Goal: Task Accomplishment & Management: Use online tool/utility

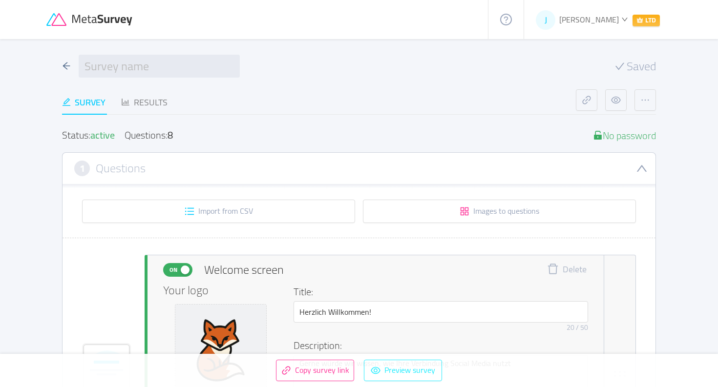
click at [409, 368] on button "Preview survey" at bounding box center [403, 370] width 78 height 21
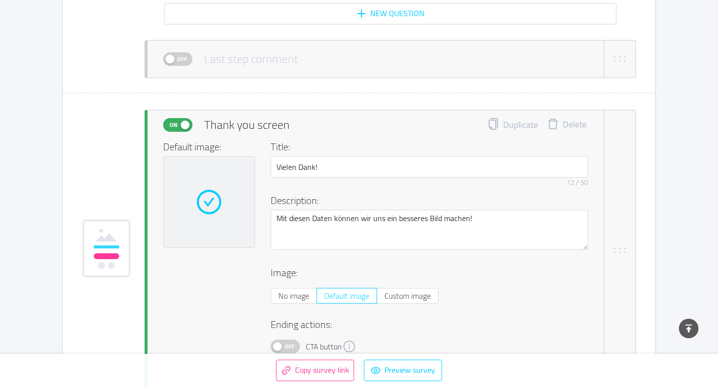
scroll to position [4494, 0]
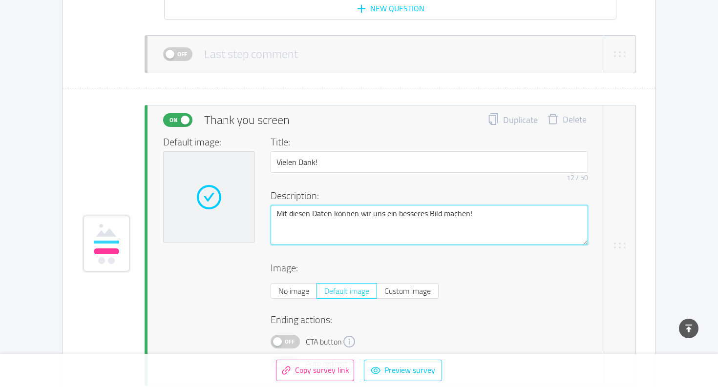
drag, startPoint x: 312, startPoint y: 213, endPoint x: 330, endPoint y: 212, distance: 17.6
click at [330, 212] on textarea "Mit diesen Daten können wir uns ein besseres Bild machen!" at bounding box center [428, 225] width 317 height 40
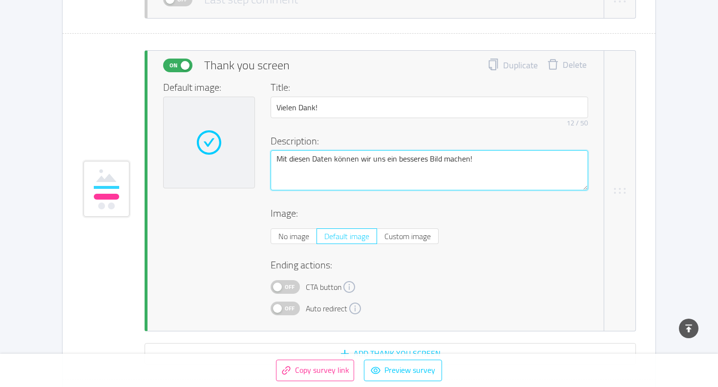
scroll to position [4549, 0]
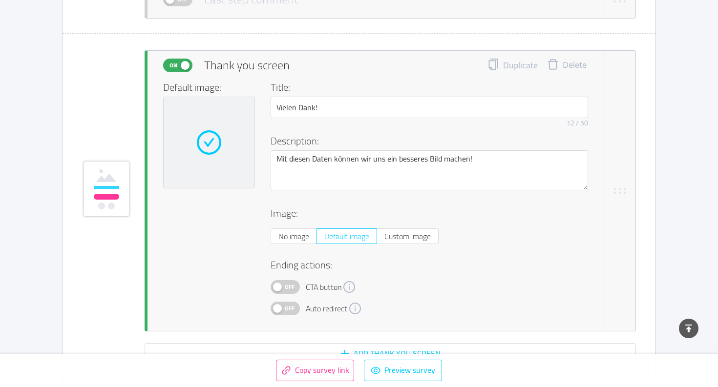
click at [284, 286] on span "Off" at bounding box center [290, 287] width 14 height 13
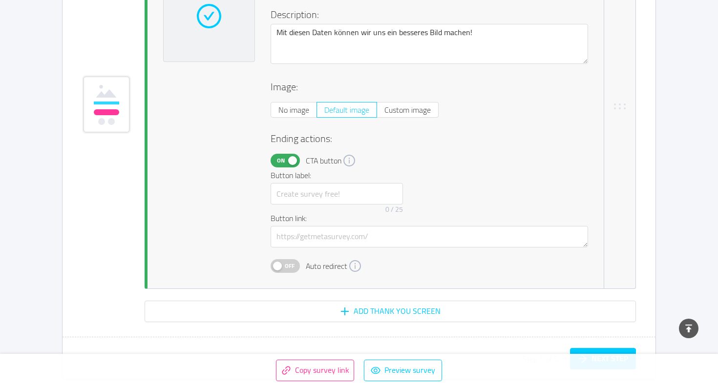
scroll to position [4677, 0]
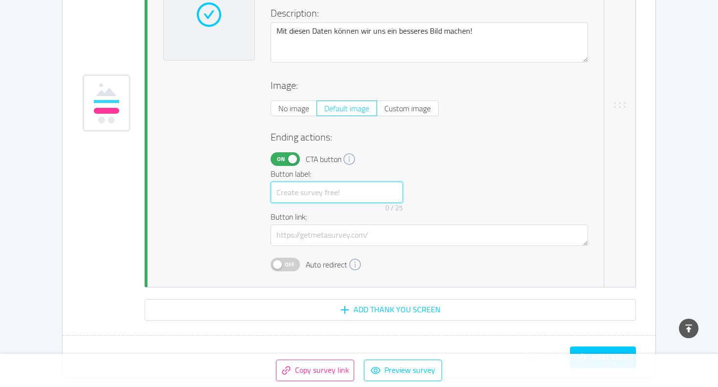
click at [311, 186] on input "text" at bounding box center [336, 192] width 132 height 21
type input "D"
click at [280, 158] on span "On" at bounding box center [281, 159] width 14 height 13
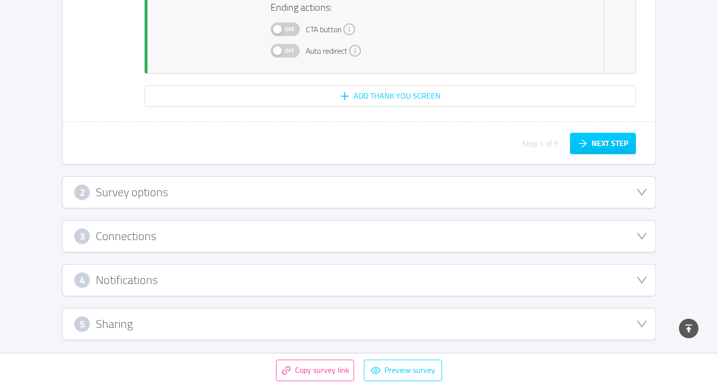
scroll to position [4807, 0]
click at [134, 317] on div "5 Sharing" at bounding box center [358, 324] width 569 height 16
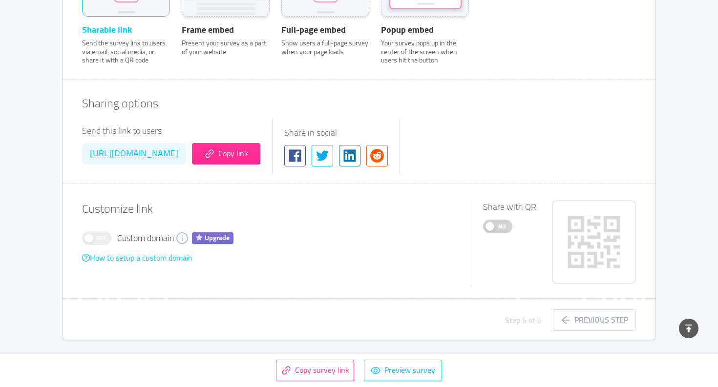
scroll to position [442, 0]
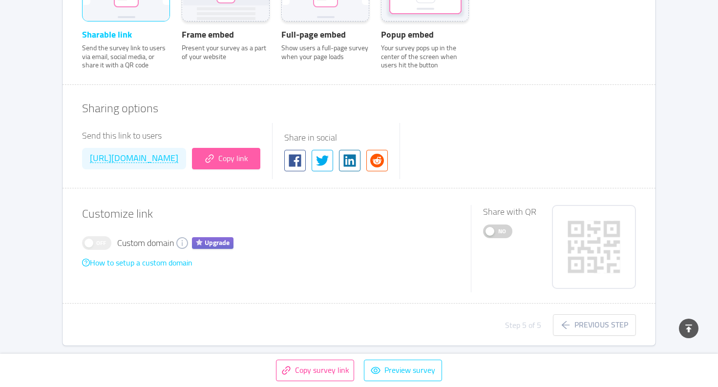
click at [260, 164] on button "Copy link" at bounding box center [226, 158] width 68 height 21
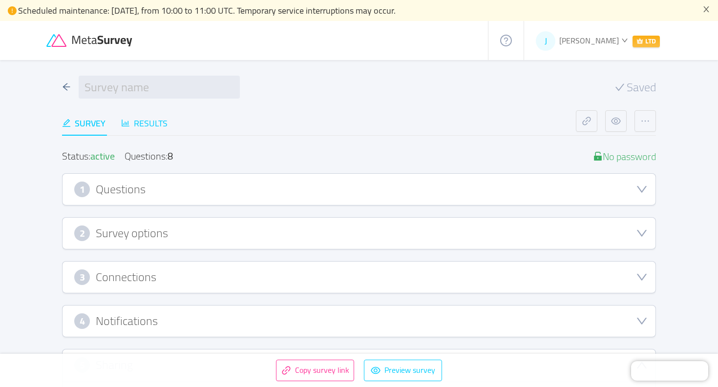
click at [148, 121] on div "Results" at bounding box center [144, 123] width 46 height 13
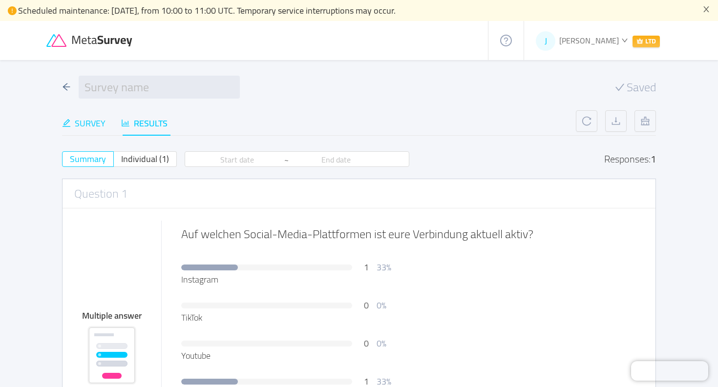
click at [84, 123] on div "Survey" at bounding box center [83, 123] width 43 height 13
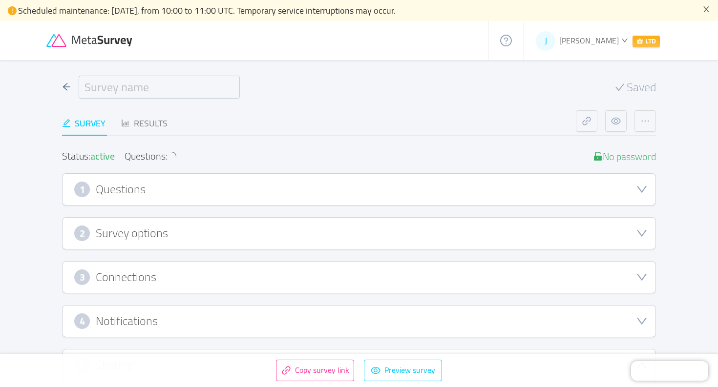
click at [139, 89] on input "text" at bounding box center [159, 87] width 161 height 23
type input "Nutzung von Social Media in Verbindungen"
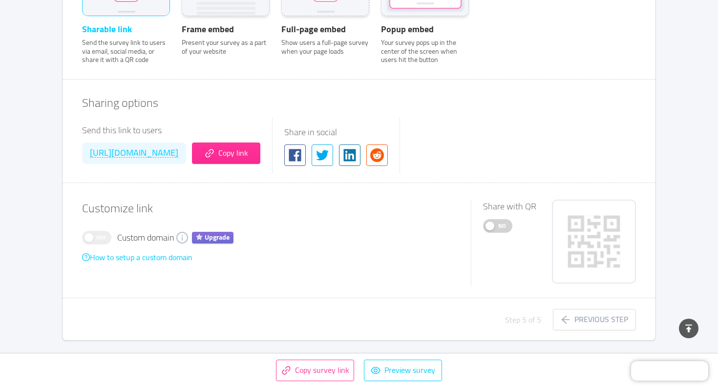
scroll to position [468, 0]
